Goal: Navigation & Orientation: Go to known website

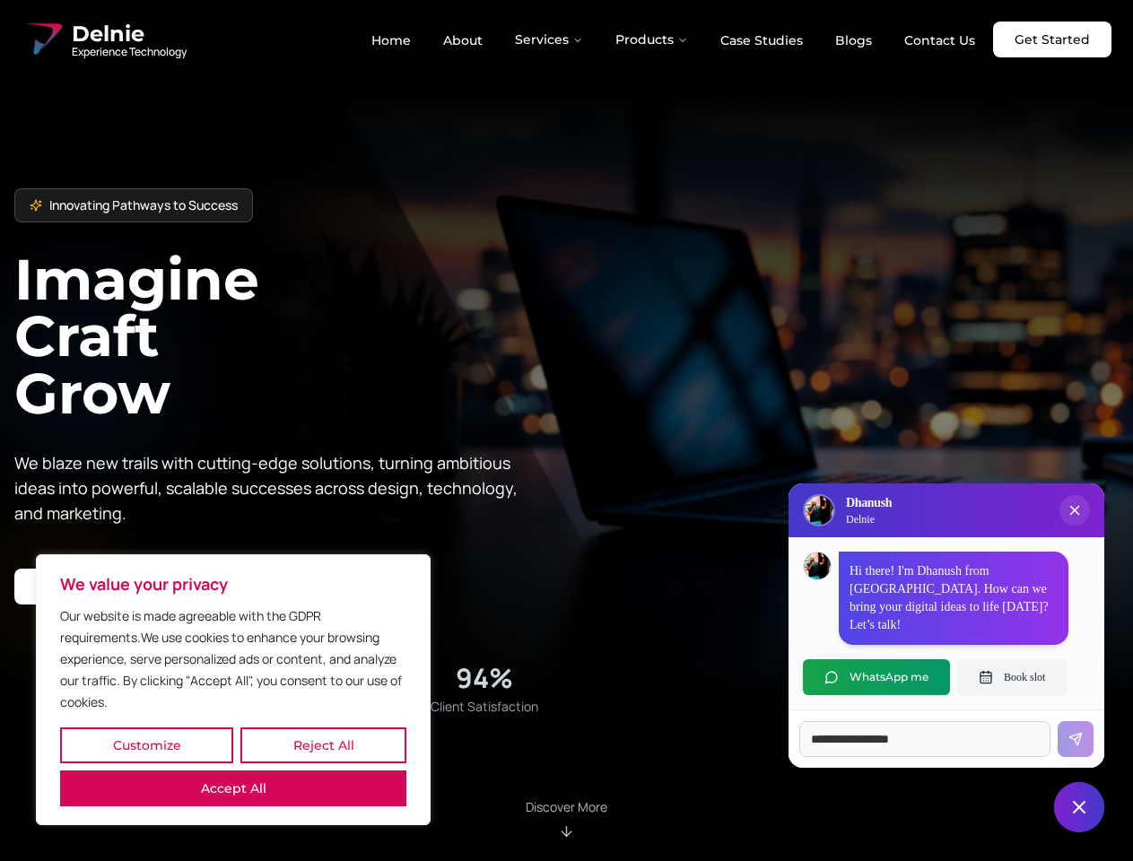
click at [146, 745] on button "Customize" at bounding box center [146, 745] width 173 height 36
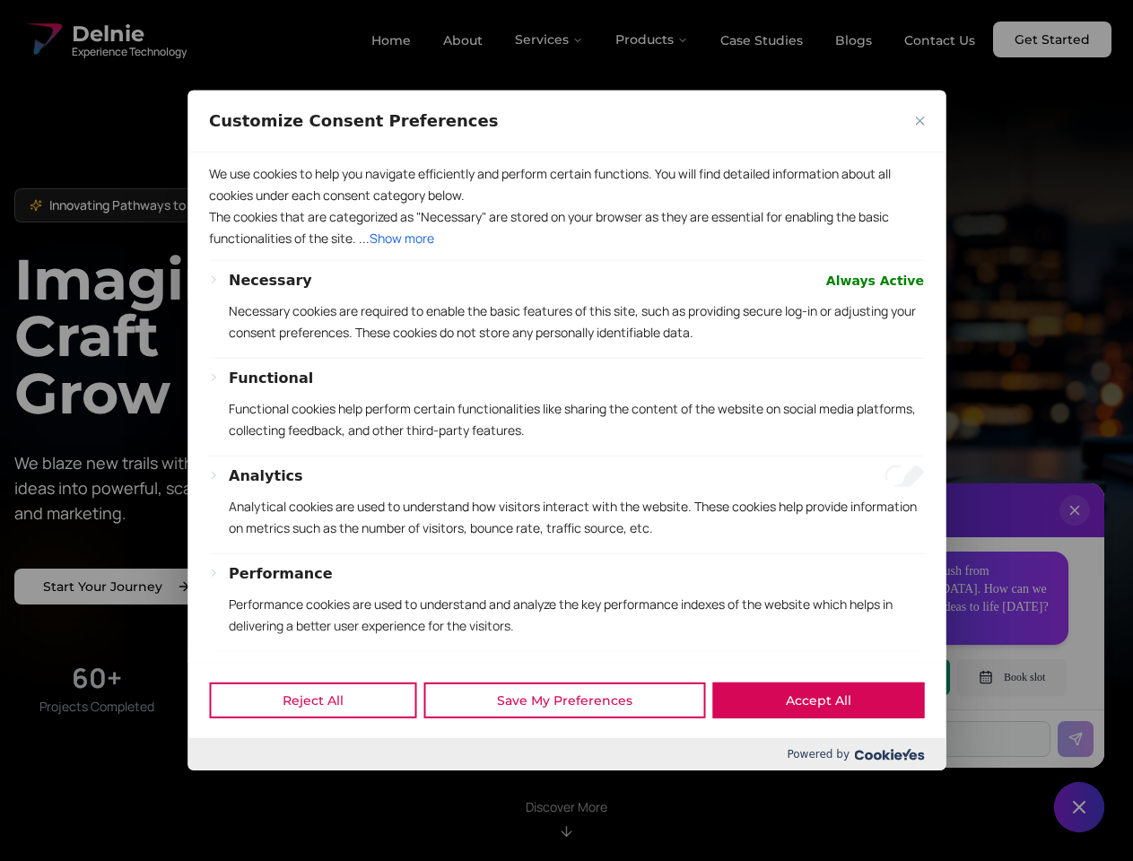
click at [323, 745] on div at bounding box center [566, 430] width 1133 height 861
click at [233, 206] on p "We use cookies to help you navigate efficiently and perform certain functions. …" at bounding box center [566, 184] width 715 height 43
click at [566, 249] on p "The cookies that are categorized as "Necessary" are stored on your browser as t…" at bounding box center [566, 227] width 715 height 43
click at [550, 39] on div at bounding box center [566, 430] width 1133 height 861
click at [652, 39] on div at bounding box center [566, 430] width 1133 height 861
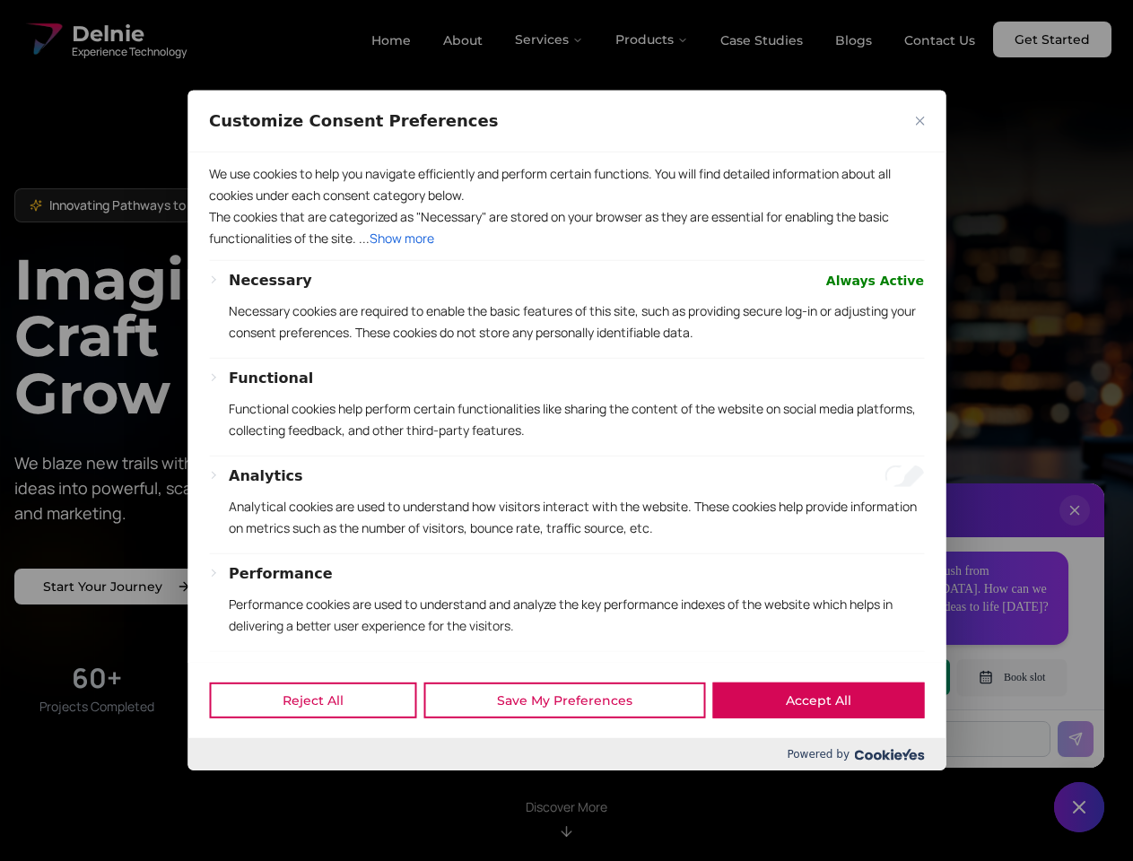
click at [1074, 528] on div at bounding box center [566, 430] width 1133 height 861
click at [876, 677] on div "Reject All Save My Preferences Accept All" at bounding box center [566, 700] width 758 height 76
click at [1012, 677] on div at bounding box center [566, 430] width 1133 height 861
click at [1079, 807] on div at bounding box center [566, 430] width 1133 height 861
